Goal: Task Accomplishment & Management: Manage account settings

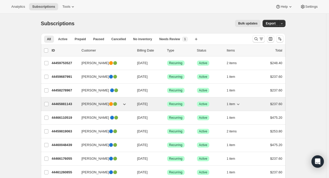
click at [241, 105] on icon "button" at bounding box center [238, 103] width 5 height 5
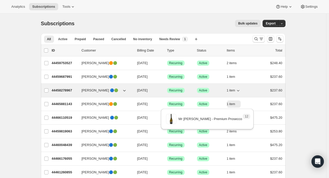
click at [240, 91] on icon "button" at bounding box center [238, 90] width 5 height 5
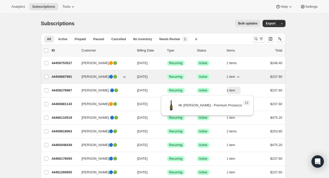
click at [240, 76] on icon "button" at bounding box center [238, 76] width 5 height 5
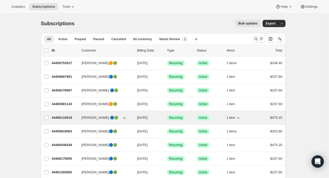
click at [239, 117] on icon "button" at bounding box center [238, 118] width 3 height 2
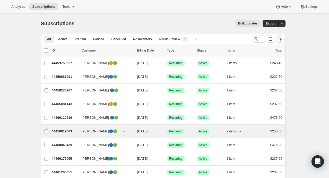
click at [241, 132] on icon "button" at bounding box center [239, 131] width 5 height 5
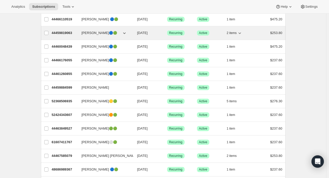
scroll to position [99, 0]
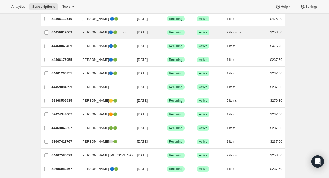
click at [240, 33] on icon "button" at bounding box center [239, 32] width 5 height 5
